Goal: Find specific page/section: Find specific page/section

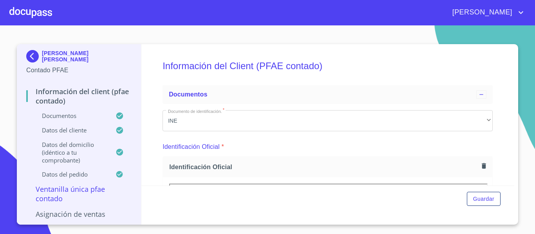
scroll to position [78, 0]
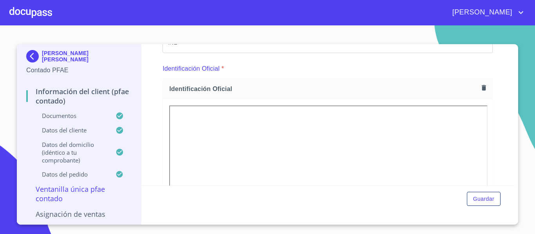
click at [37, 58] on img at bounding box center [34, 56] width 16 height 13
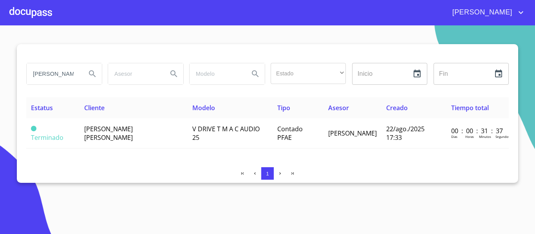
click at [74, 75] on input "[PERSON_NAME]" at bounding box center [53, 73] width 53 height 21
type input "h"
type input "[PERSON_NAME]"
click at [92, 72] on icon "Search" at bounding box center [92, 73] width 9 height 9
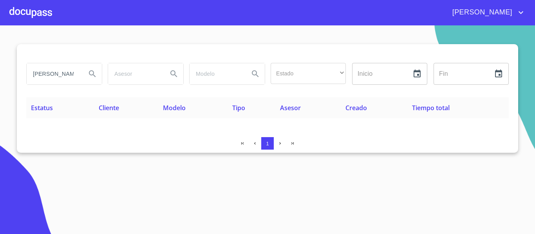
click at [40, 12] on div at bounding box center [30, 12] width 43 height 25
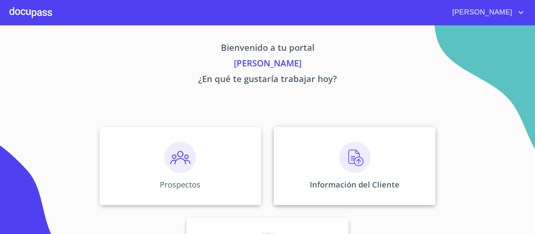
click at [300, 159] on div "Información del Cliente" at bounding box center [355, 166] width 162 height 78
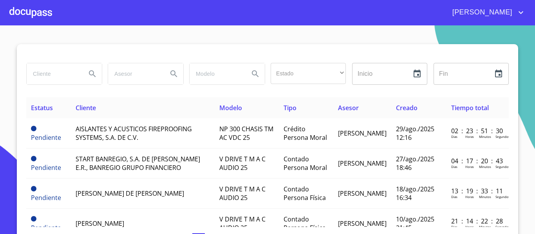
click at [44, 72] on input "search" at bounding box center [53, 73] width 53 height 21
click at [90, 74] on icon "Search" at bounding box center [92, 73] width 7 height 7
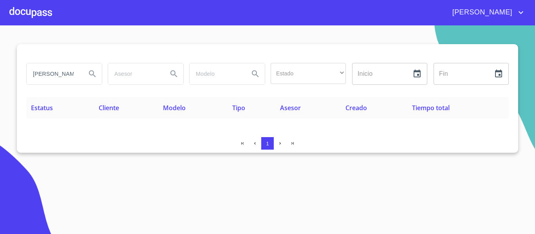
click at [74, 82] on input "[PERSON_NAME]" at bounding box center [53, 73] width 53 height 21
type input "[PERSON_NAME]"
click at [92, 75] on icon "Search" at bounding box center [92, 73] width 7 height 7
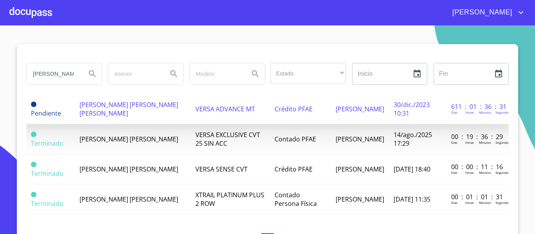
scroll to position [90, 0]
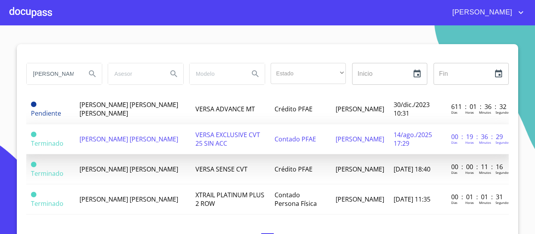
click at [200, 132] on span "VERSA EXCLUSIVE CVT 25 SIN ACC" at bounding box center [227, 139] width 65 height 17
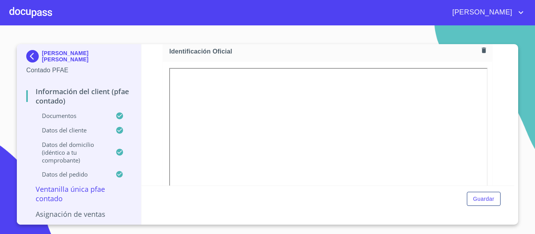
scroll to position [78, 0]
